Goal: Task Accomplishment & Management: Manage account settings

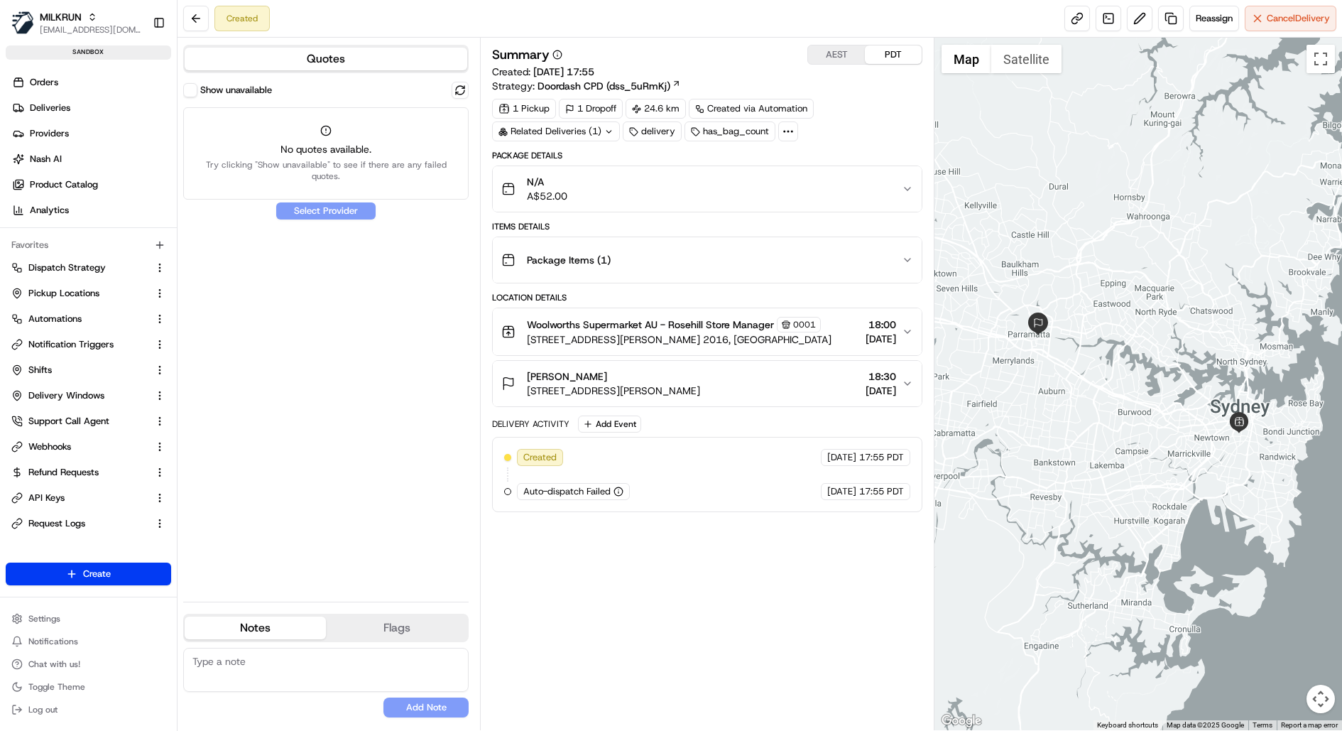
click at [196, 87] on button "Show unavailable" at bounding box center [190, 90] width 14 height 14
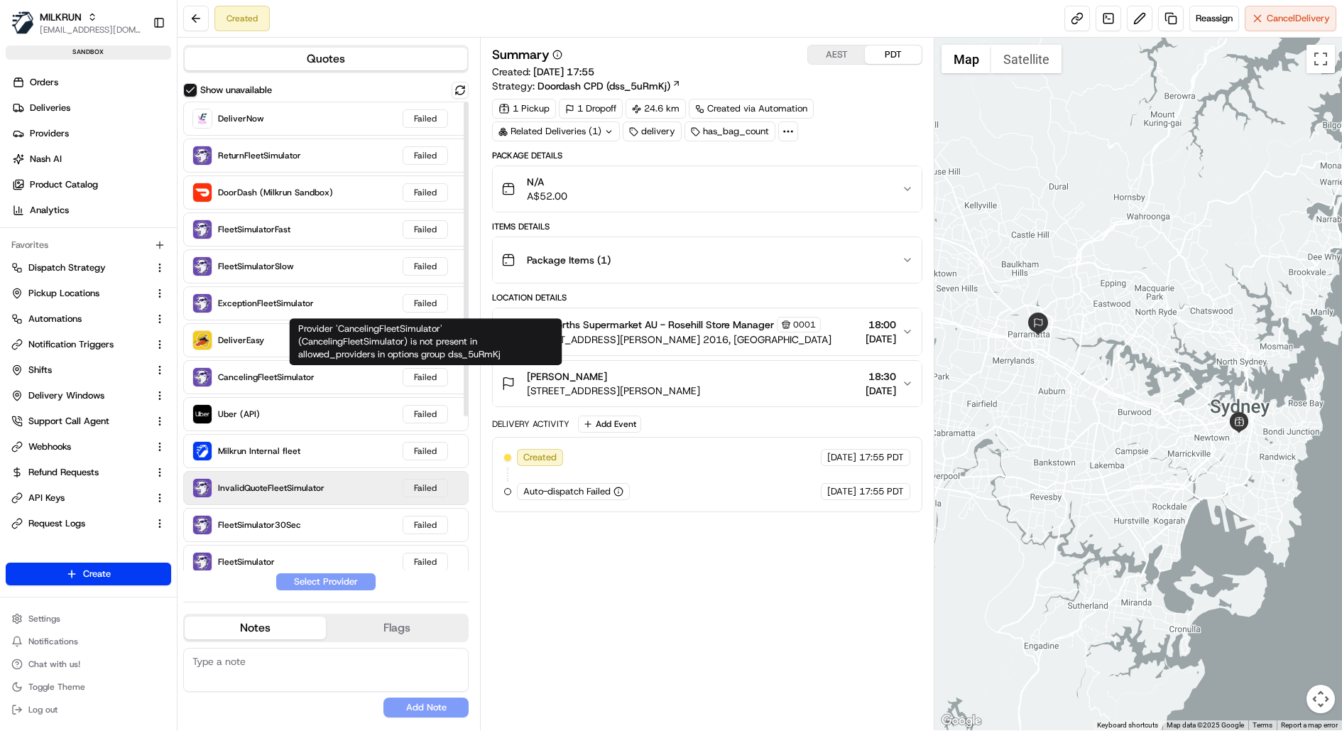
scroll to position [229, 0]
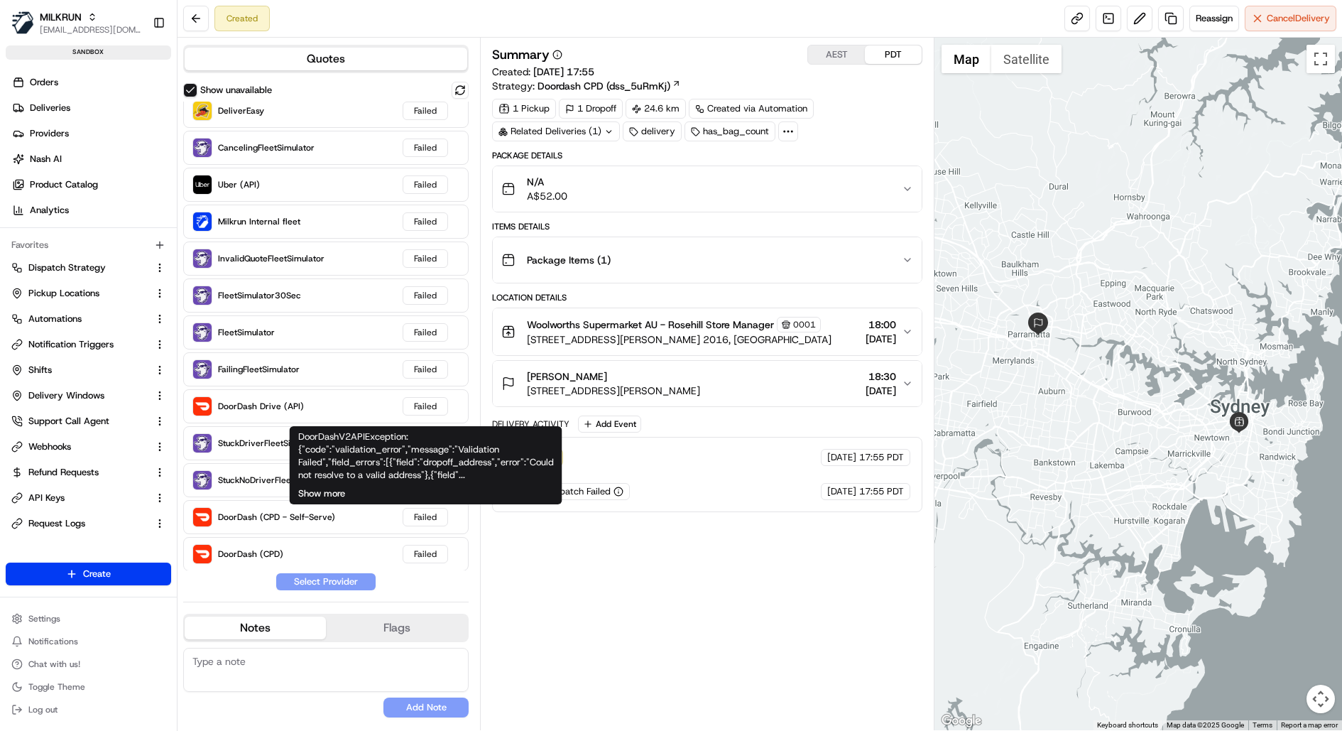
click at [337, 494] on button "Show more" at bounding box center [321, 493] width 47 height 13
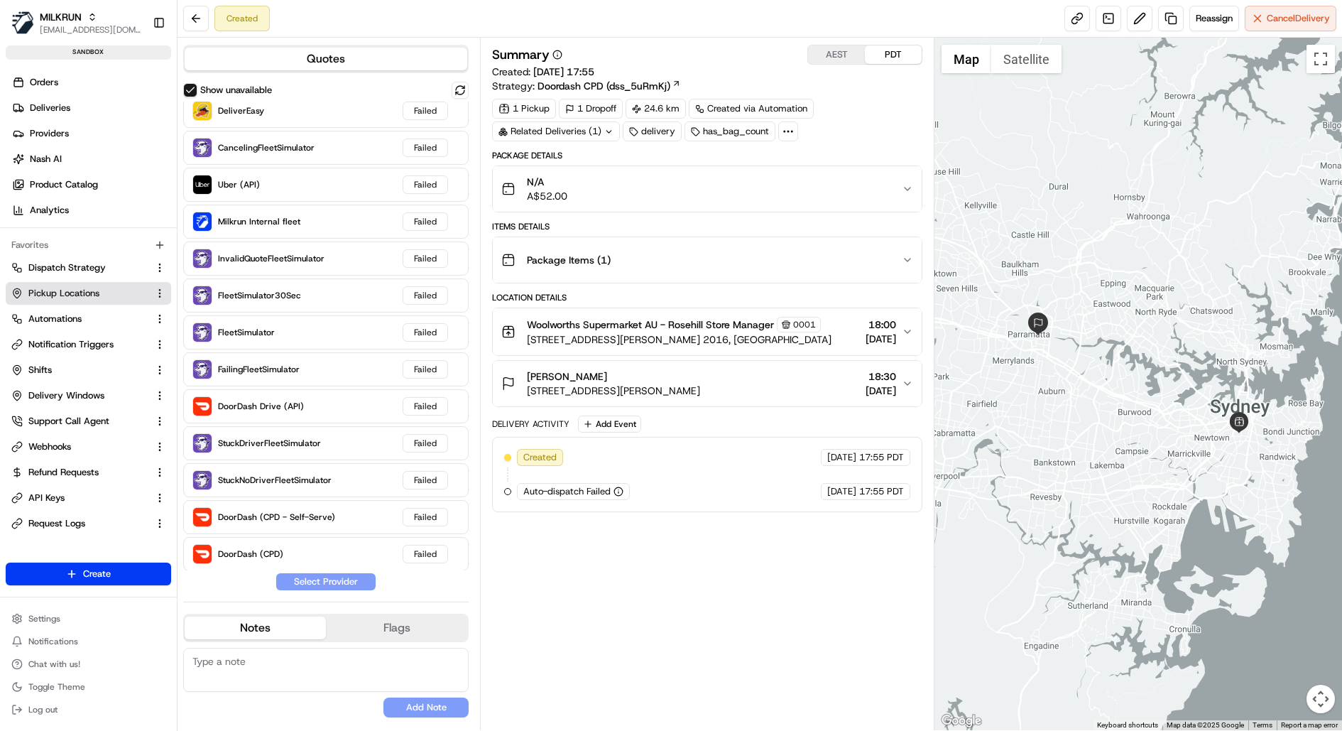
click at [74, 296] on span "Pickup Locations" at bounding box center [63, 293] width 71 height 13
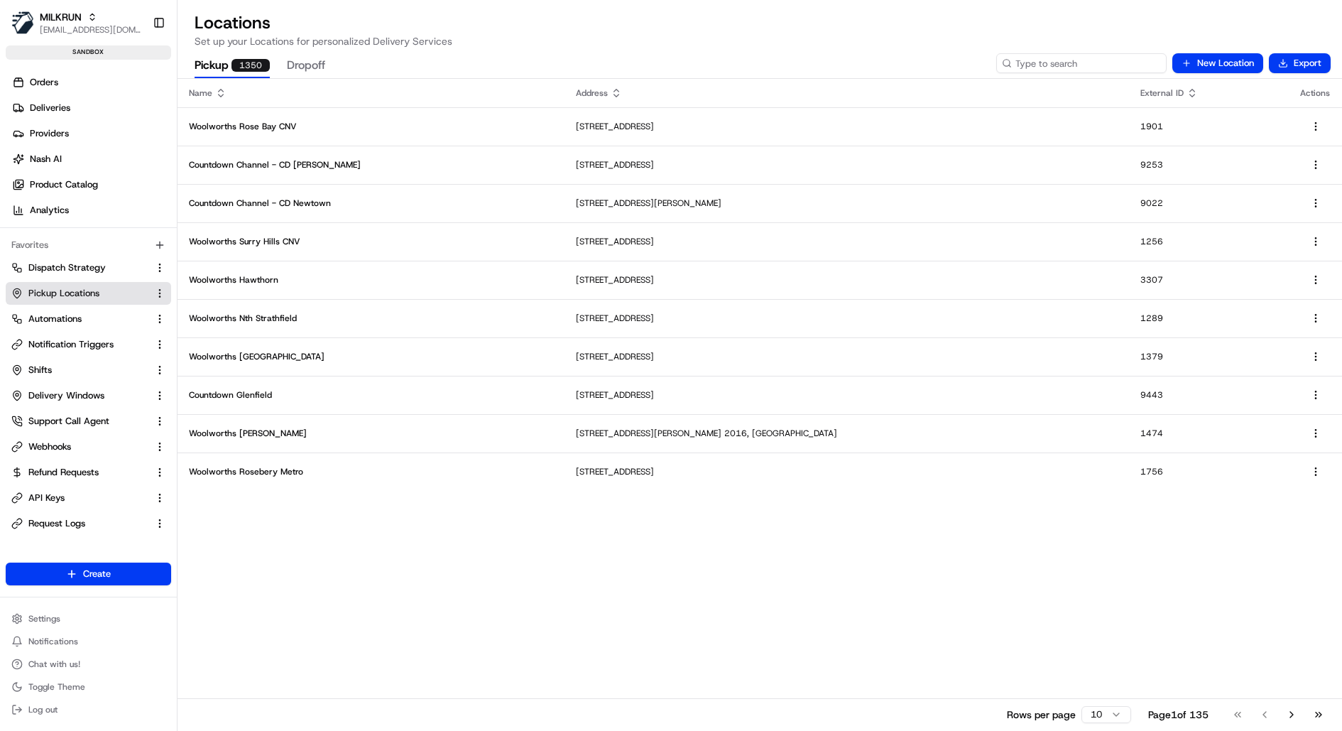
click at [1107, 60] on input at bounding box center [1082, 63] width 170 height 20
type input "0001"
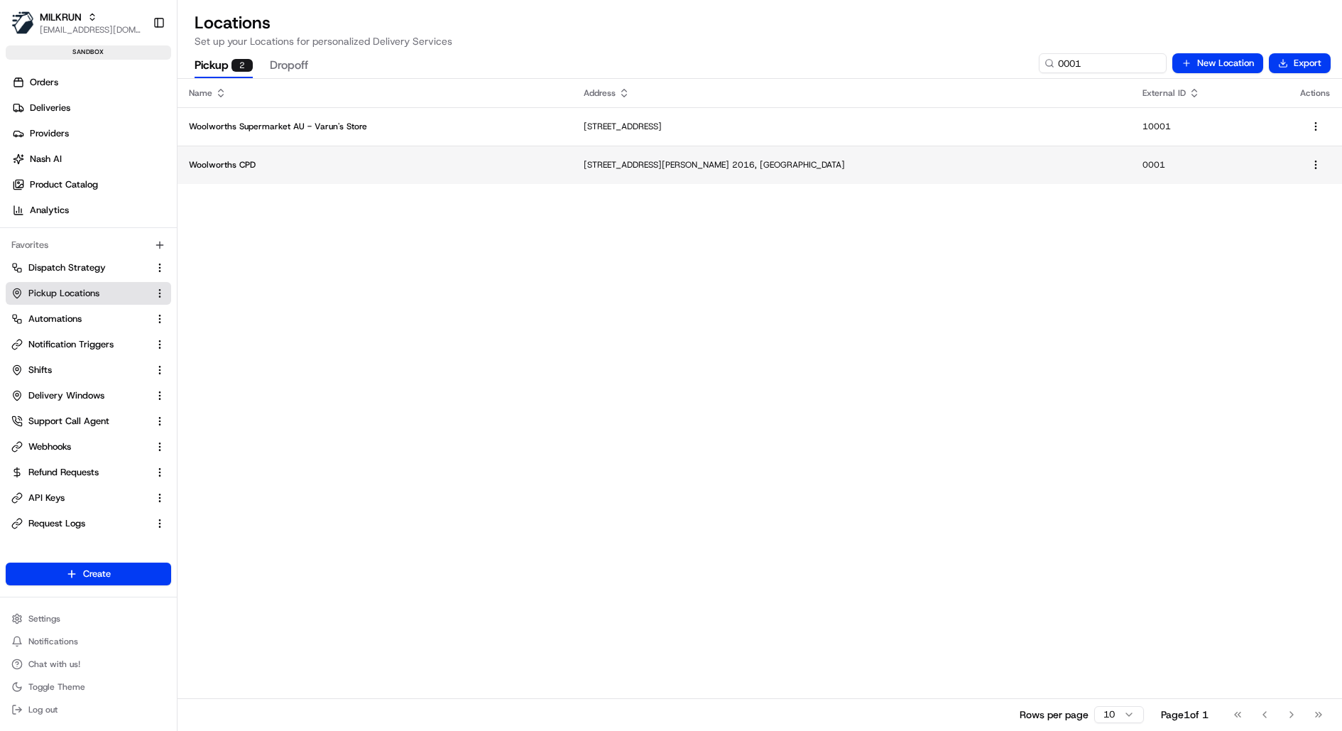
click at [309, 163] on p "Woolworths CPD" at bounding box center [375, 164] width 372 height 11
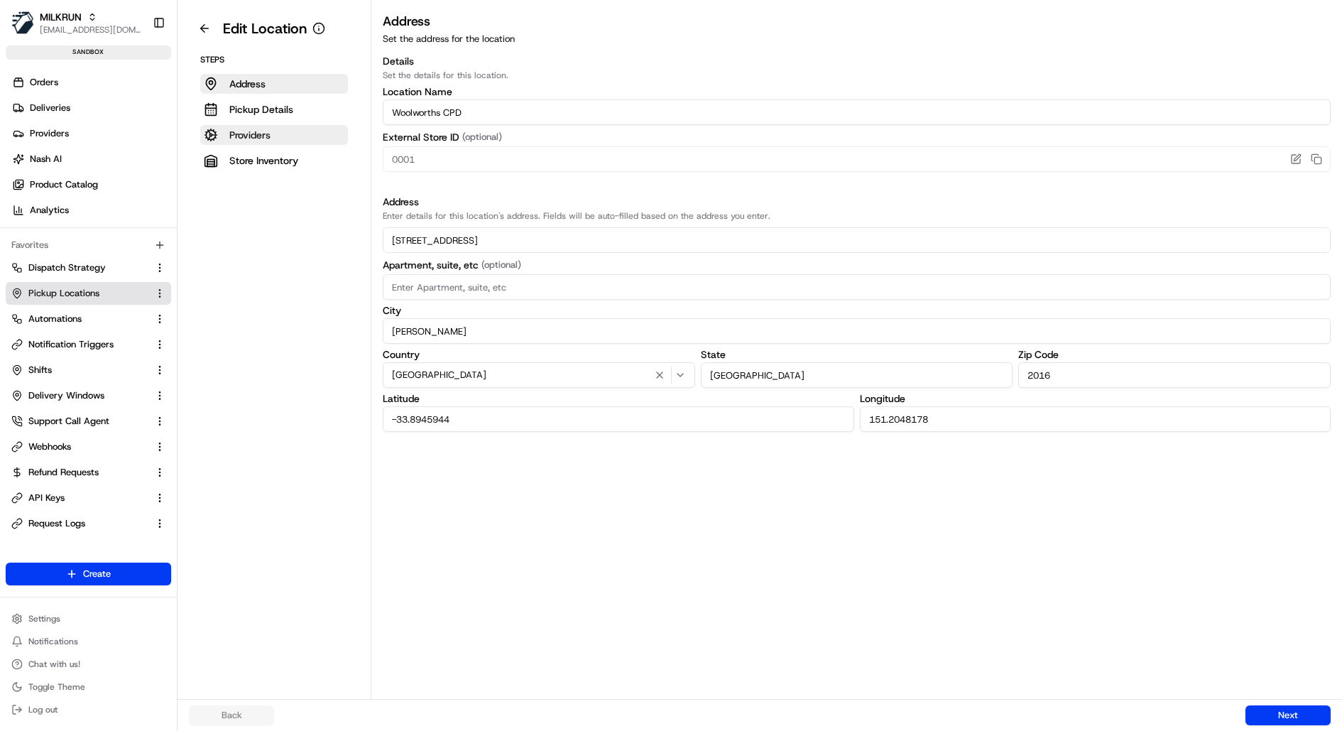
click at [276, 132] on button "Providers" at bounding box center [274, 135] width 148 height 20
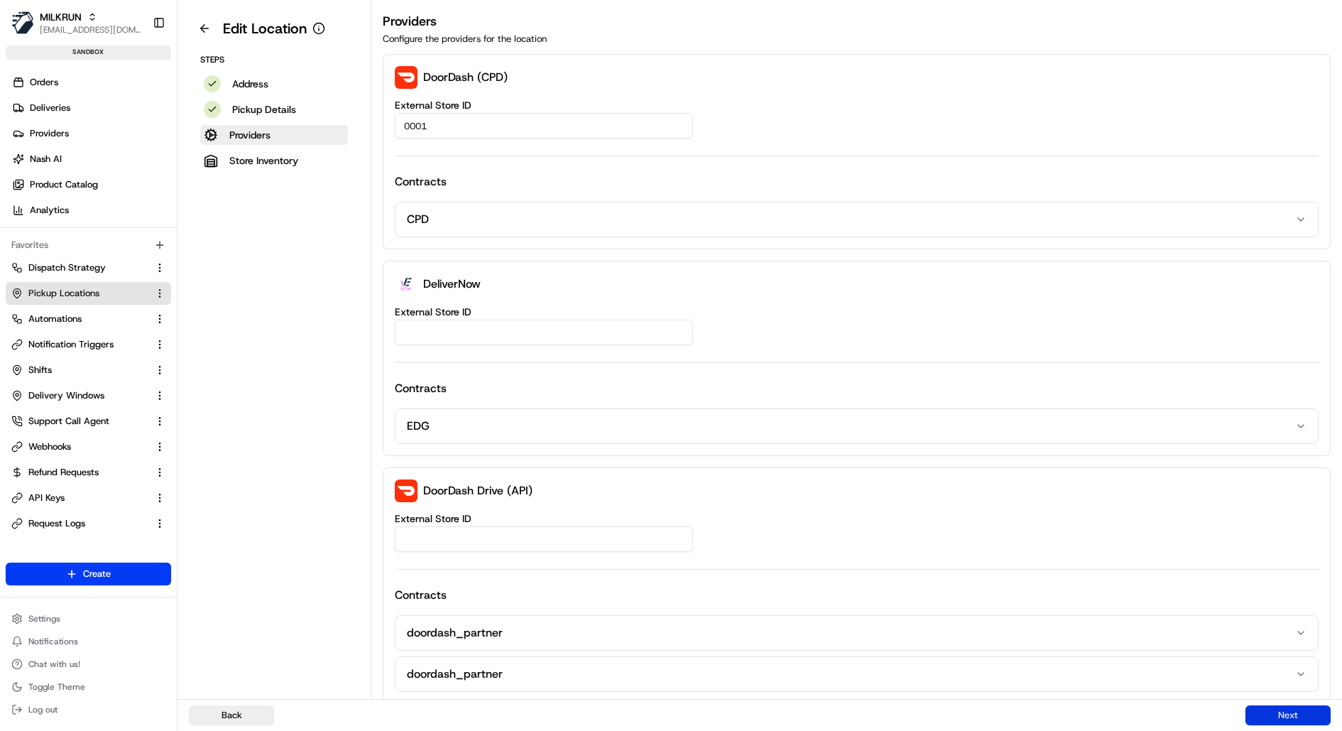
click at [1276, 717] on button "Next" at bounding box center [1288, 715] width 85 height 20
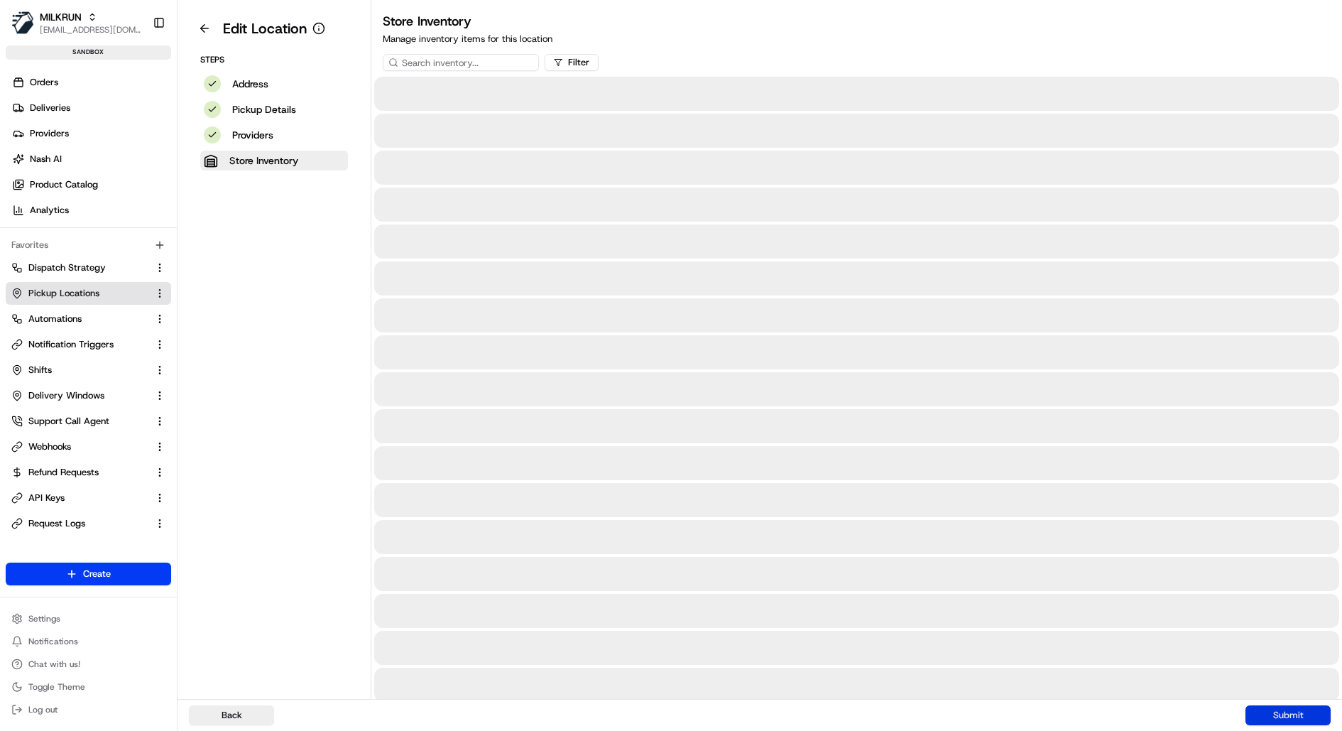
click at [1276, 717] on button "Submit" at bounding box center [1288, 715] width 85 height 20
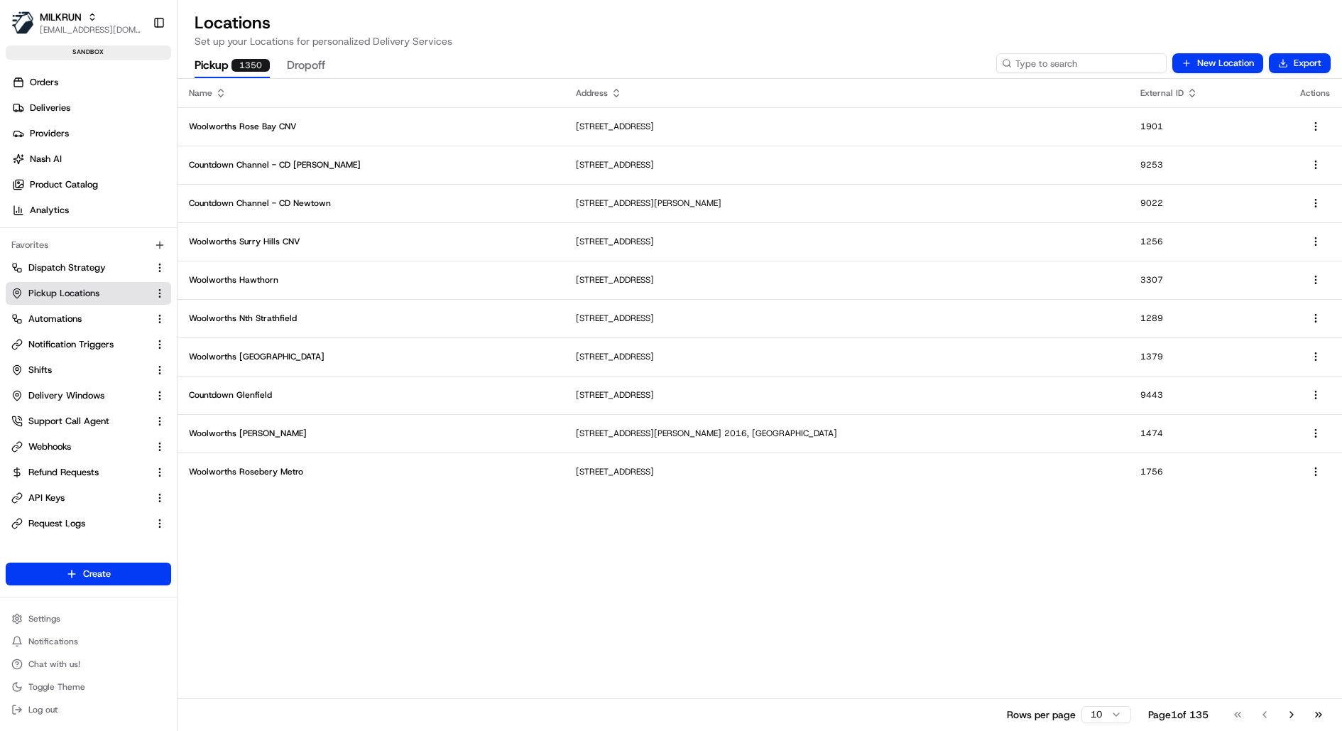
click at [1073, 57] on input at bounding box center [1082, 63] width 170 height 20
type input "0001"
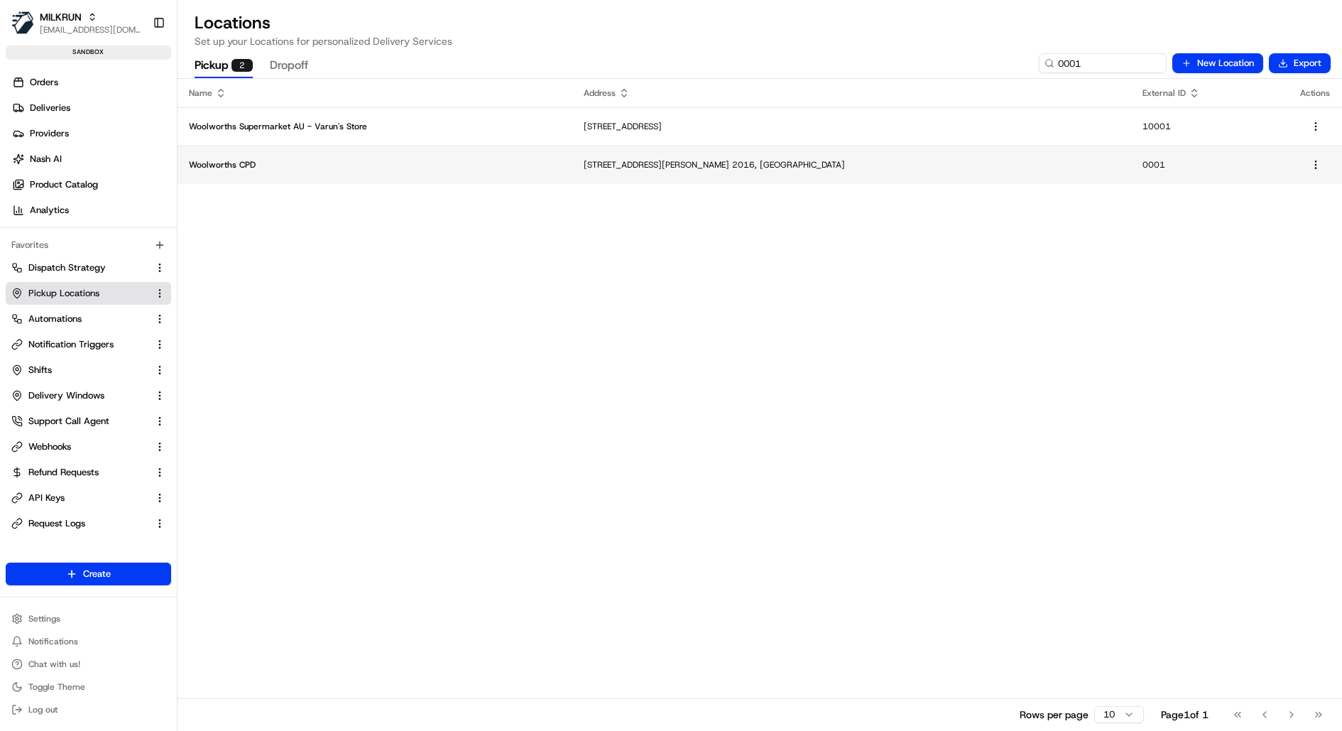
click at [396, 159] on p "Woolworths CPD" at bounding box center [375, 164] width 372 height 11
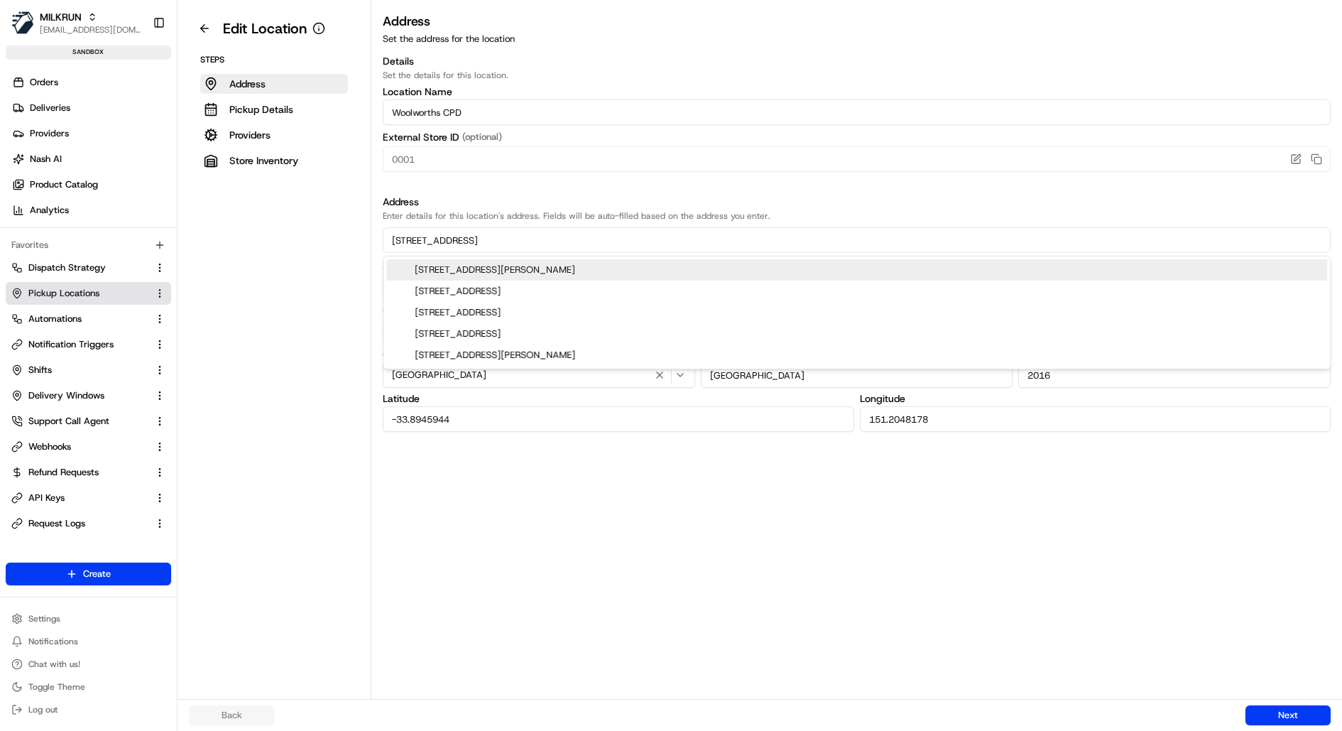
drag, startPoint x: 517, startPoint y: 239, endPoint x: 379, endPoint y: 239, distance: 137.8
click at [379, 239] on div "Address Set the address for the location Details Set the details for this locat…" at bounding box center [856, 221] width 971 height 420
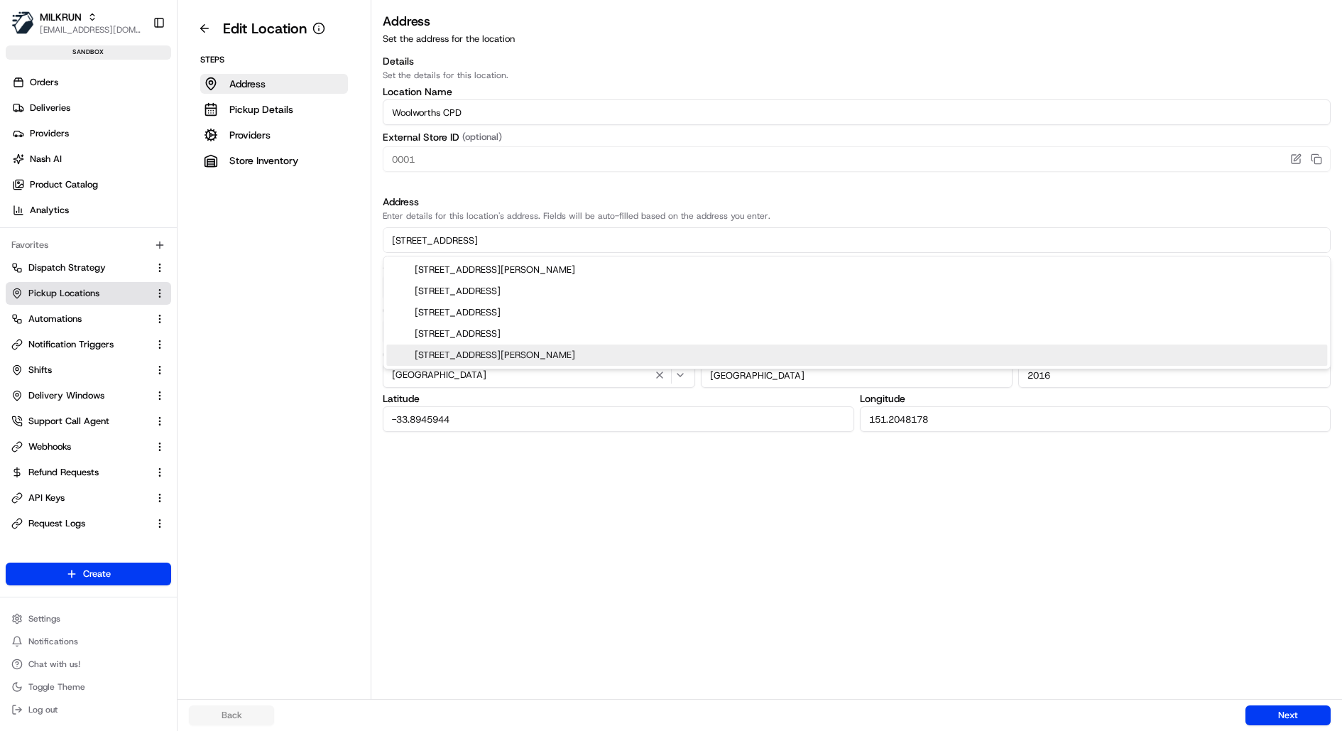
click at [526, 479] on div "Address Set the address for the location Details Set the details for this locat…" at bounding box center [856, 355] width 971 height 688
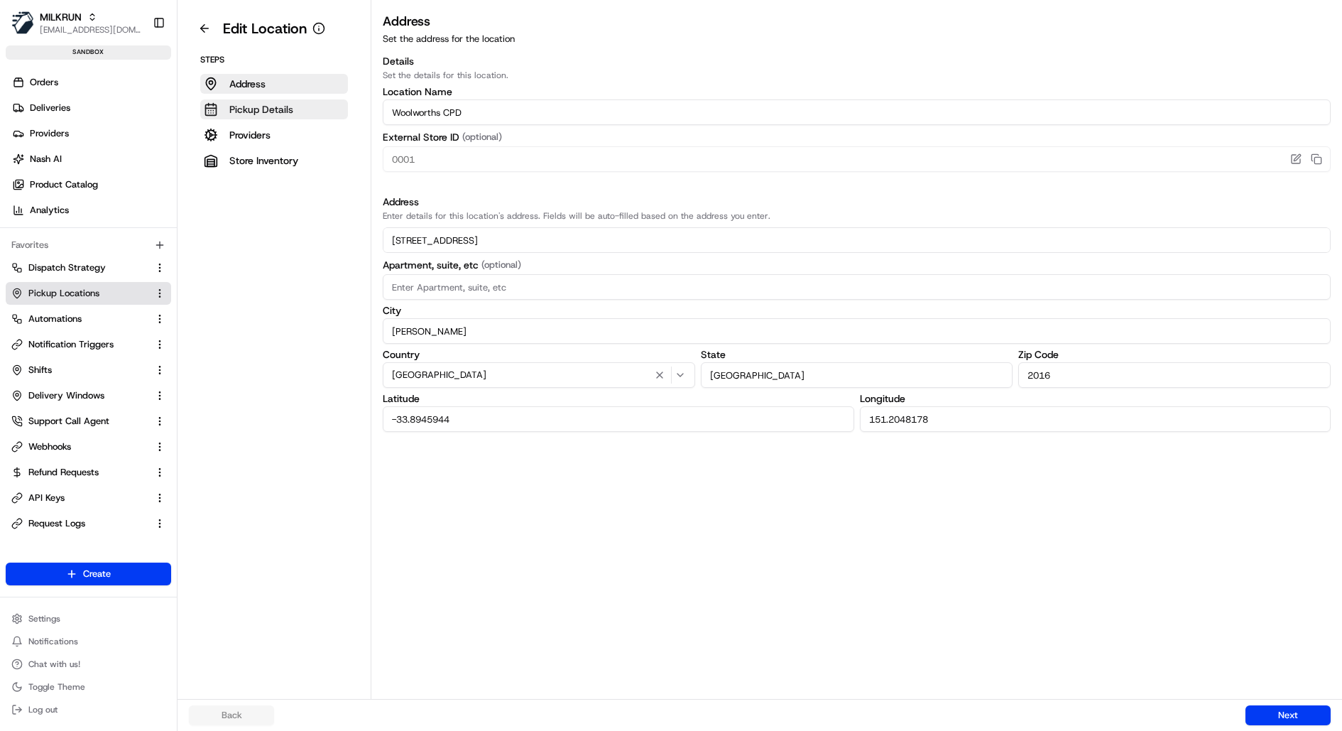
click at [267, 109] on p "Pickup Details" at bounding box center [261, 109] width 64 height 14
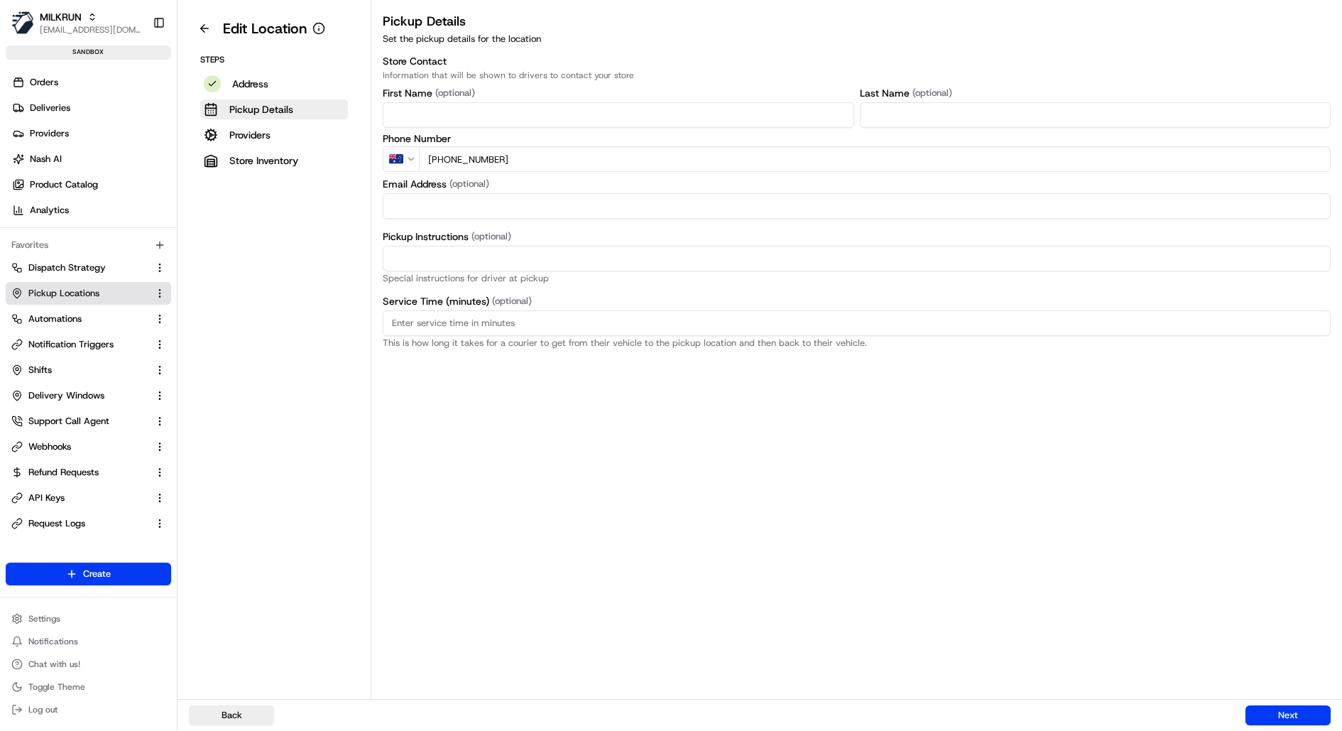
click at [533, 164] on input "[PHONE_NUMBER]" at bounding box center [875, 159] width 912 height 26
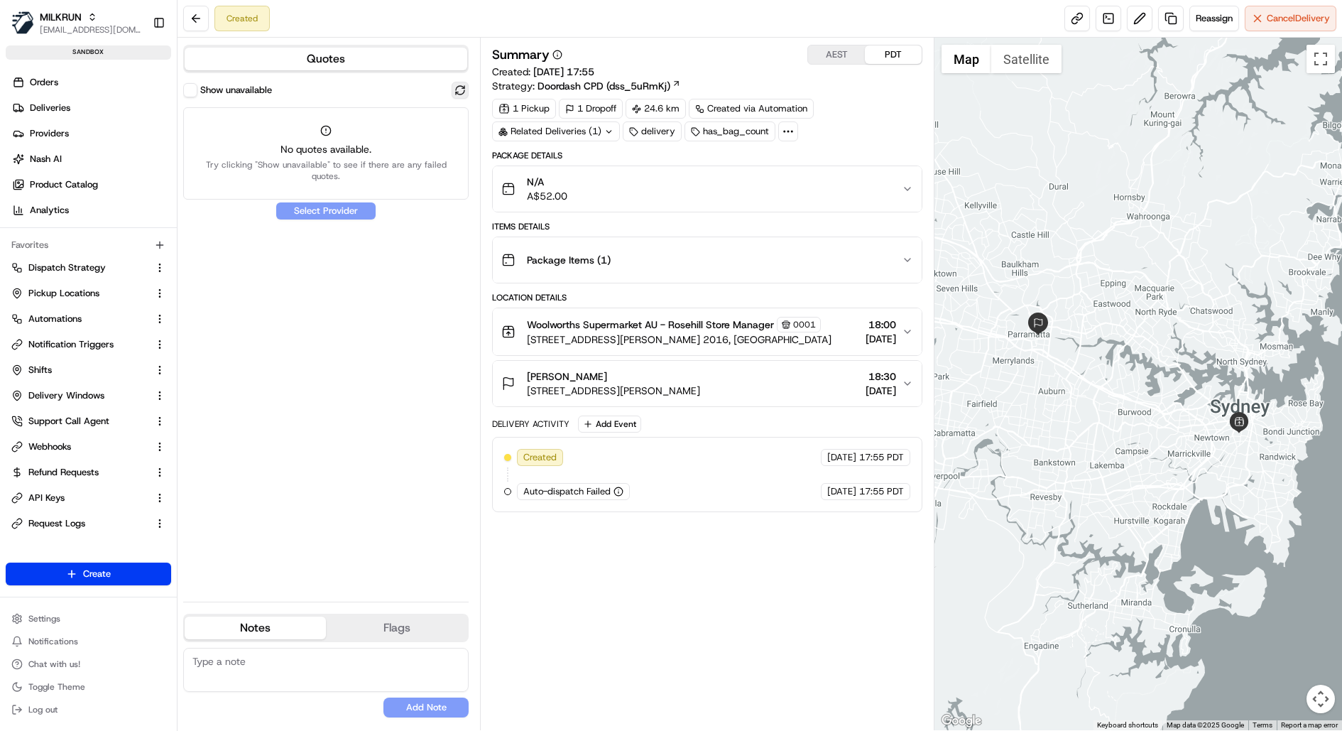
click at [456, 87] on button at bounding box center [460, 90] width 17 height 17
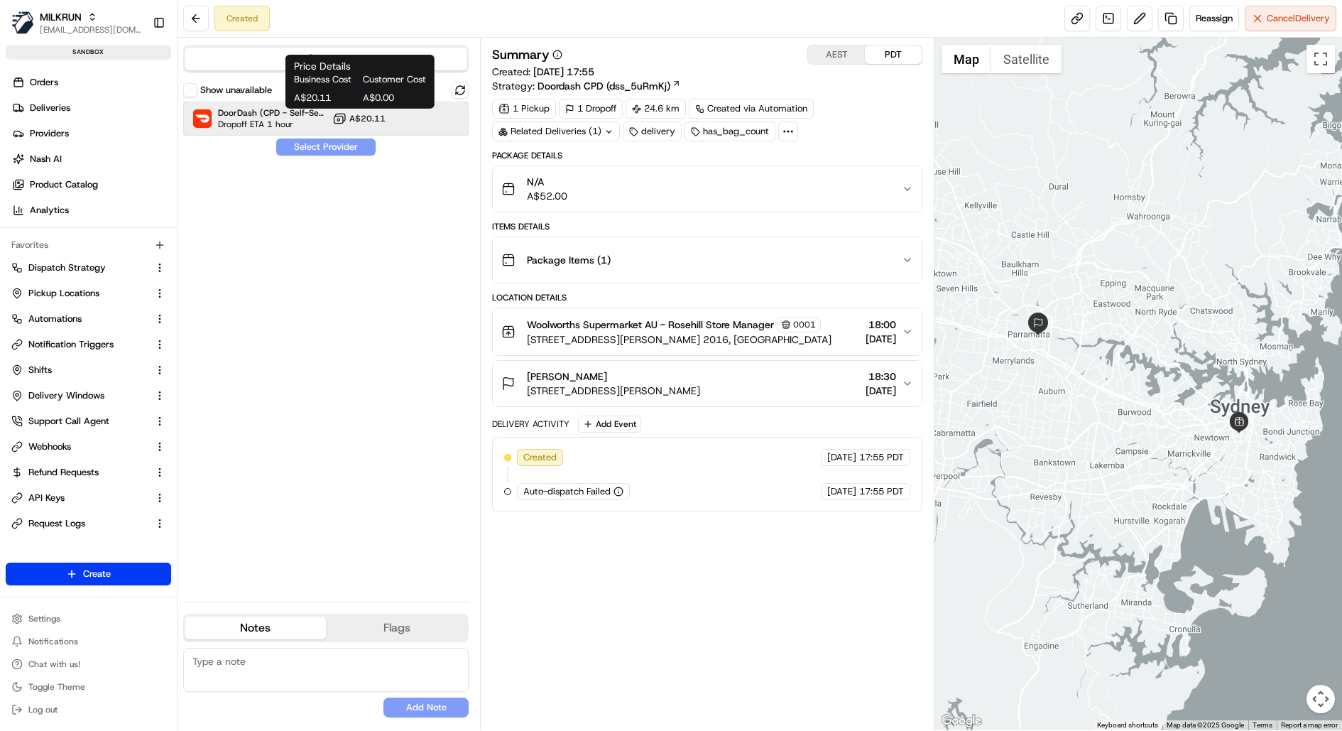
click at [365, 126] on div "DoorDash (CPD - Self-Serve) Dropoff ETA 1 hour A$20.11" at bounding box center [326, 119] width 286 height 34
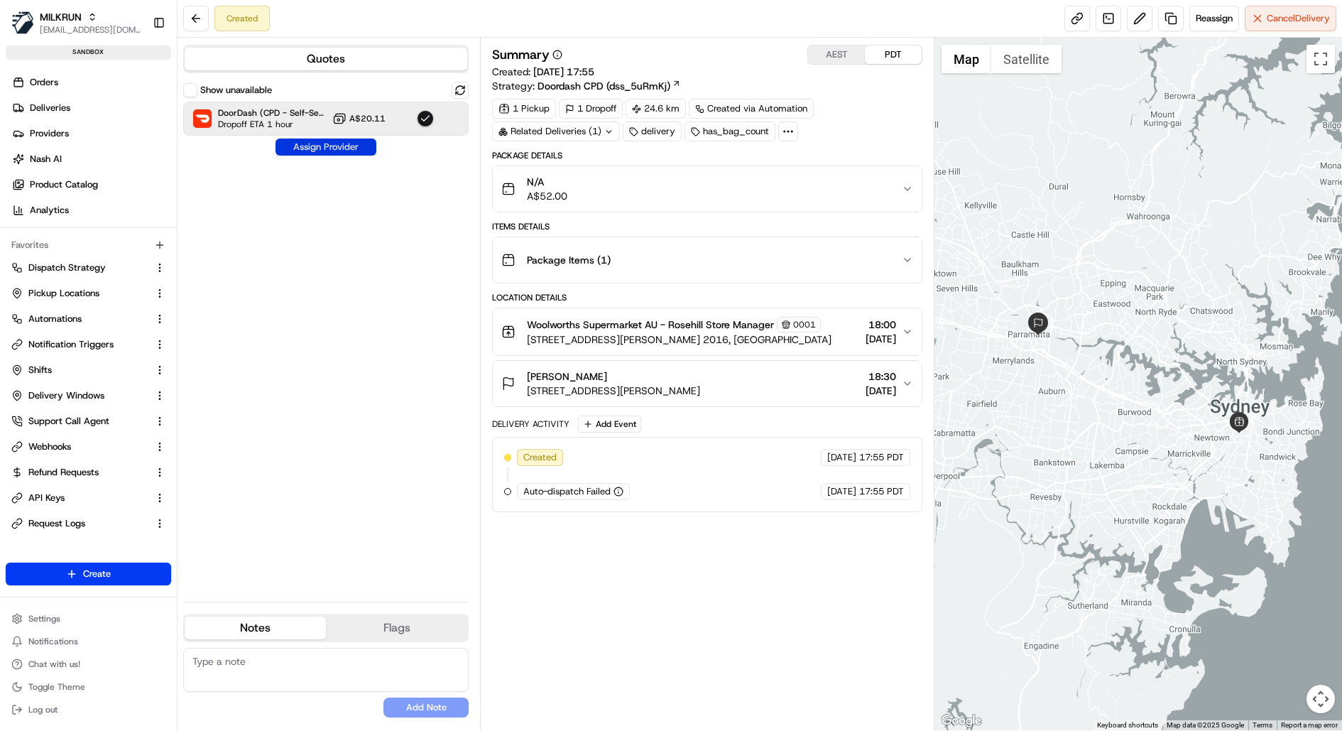
click at [340, 150] on button "Assign Provider" at bounding box center [326, 147] width 101 height 17
